Goal: Communication & Community: Connect with others

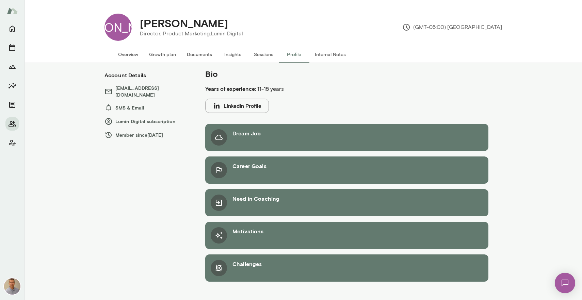
click at [238, 104] on button "LinkedIn Profile" at bounding box center [237, 106] width 64 height 14
click at [127, 57] on button "Overview" at bounding box center [128, 54] width 31 height 16
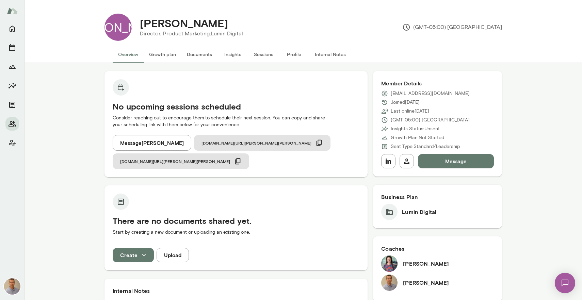
click at [451, 159] on button "Message" at bounding box center [456, 161] width 76 height 14
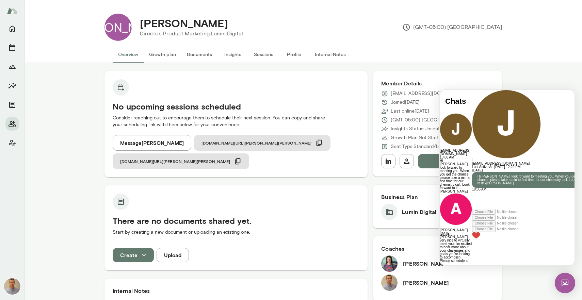
click at [322, 54] on button "Internal Notes" at bounding box center [330, 54] width 42 height 16
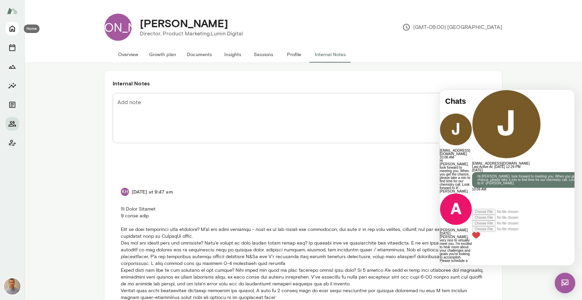
click at [10, 28] on icon "Home" at bounding box center [12, 29] width 5 height 6
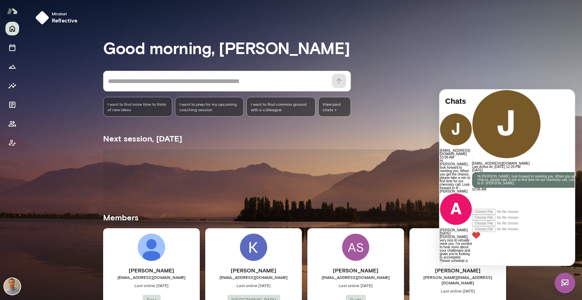
click at [45, 177] on div "Mindset reflective Good morning, [PERSON_NAME] * ​ ​ I want to find more time t…" at bounding box center [303, 248] width 557 height 497
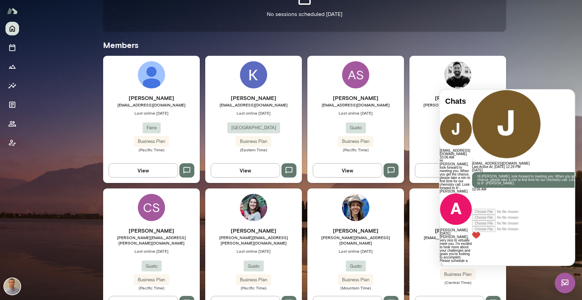
scroll to position [172, 0]
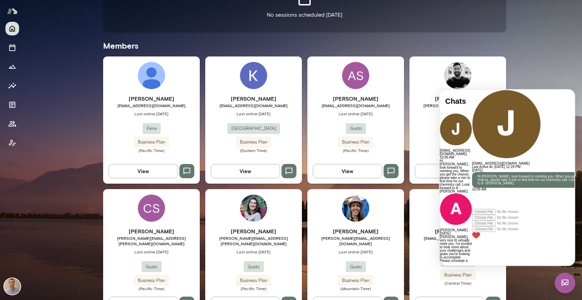
click at [565, 283] on img at bounding box center [565, 283] width 20 height 20
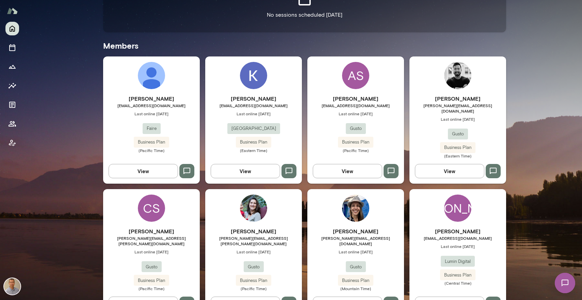
click at [548, 243] on div "Mindset reflective Good morning, [PERSON_NAME] * ​ ​ I want to find more time t…" at bounding box center [303, 76] width 557 height 497
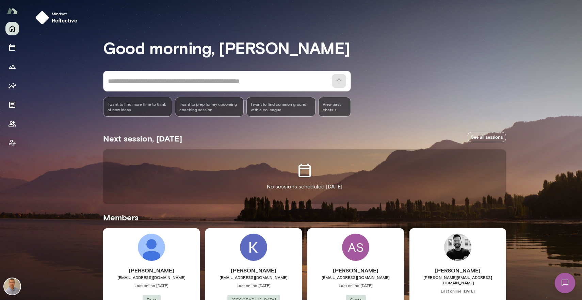
scroll to position [0, 0]
click at [12, 28] on icon "Home" at bounding box center [12, 29] width 8 height 8
click at [7, 52] on button "Sessions" at bounding box center [12, 48] width 14 height 14
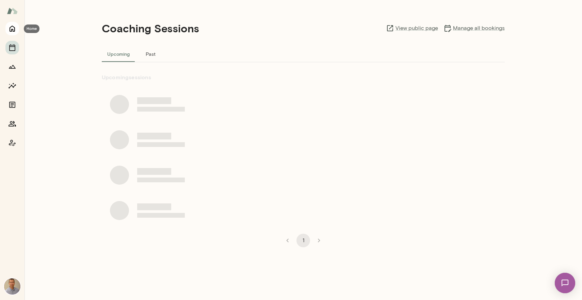
click at [13, 30] on icon "Home" at bounding box center [12, 29] width 5 height 6
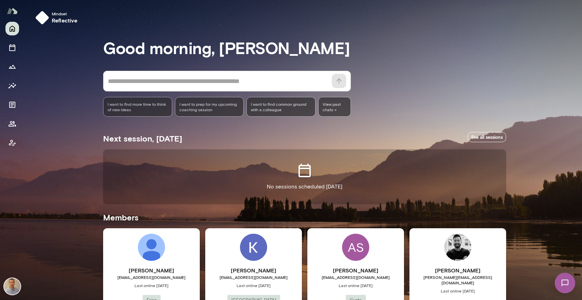
click at [57, 156] on div "Mindset reflective Good morning, [PERSON_NAME] * ​ ​ I want to find more time t…" at bounding box center [303, 248] width 557 height 497
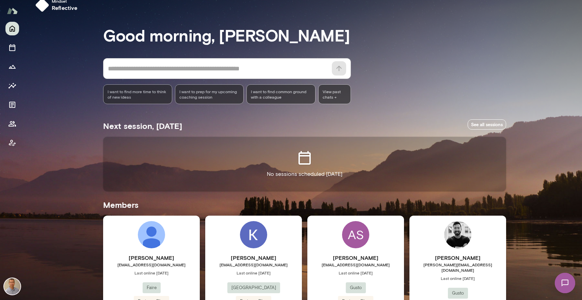
scroll to position [14, 0]
